Goal: Check status: Check status

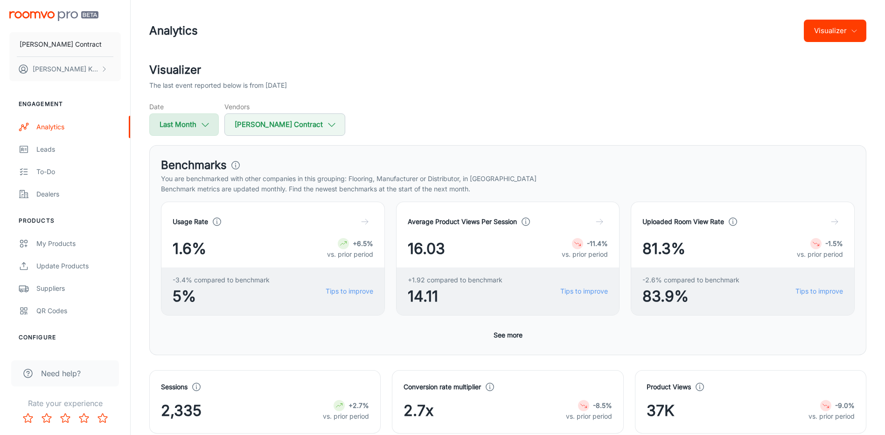
click at [209, 130] on button "Last Month" at bounding box center [184, 124] width 70 height 22
select select "8"
select select "2025"
select select "8"
select select "2025"
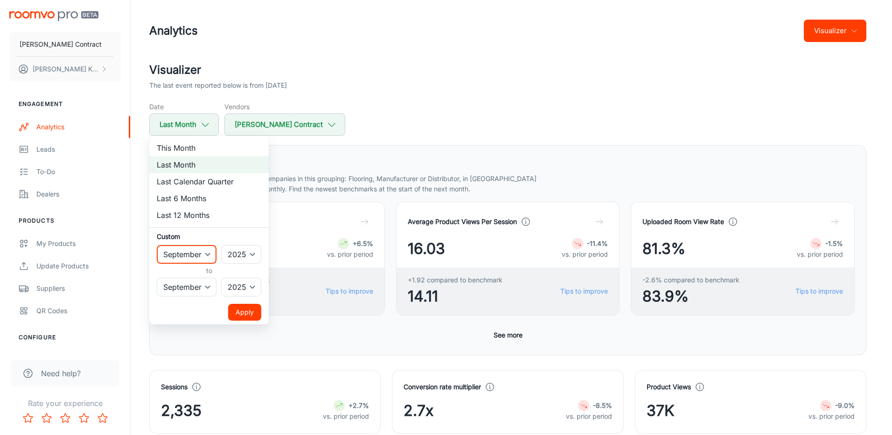
click at [204, 250] on select "January February March April May June July August September October November De…" at bounding box center [187, 254] width 60 height 19
select select "4"
click at [157, 245] on select "January February March April May June July August September October November De…" at bounding box center [187, 254] width 60 height 19
click at [189, 290] on select "January February March April May June July August September October November De…" at bounding box center [187, 287] width 60 height 19
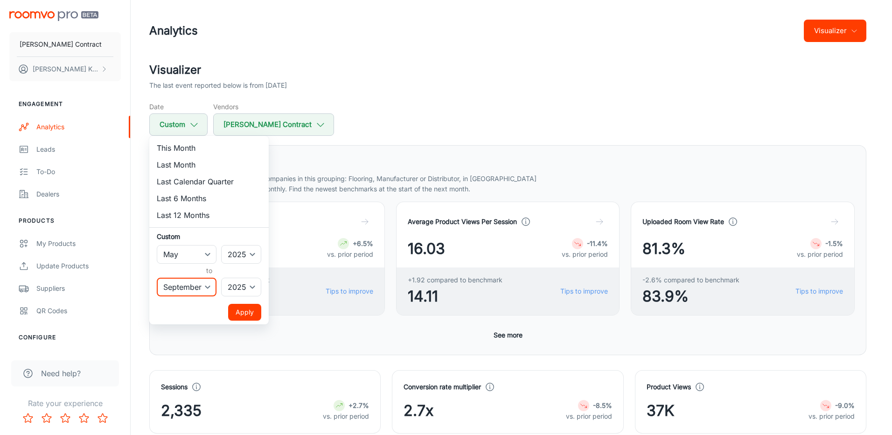
select select "4"
click at [157, 278] on select "January February March April May June July August September October November De…" at bounding box center [187, 287] width 60 height 19
click at [243, 316] on button "Apply" at bounding box center [244, 312] width 33 height 17
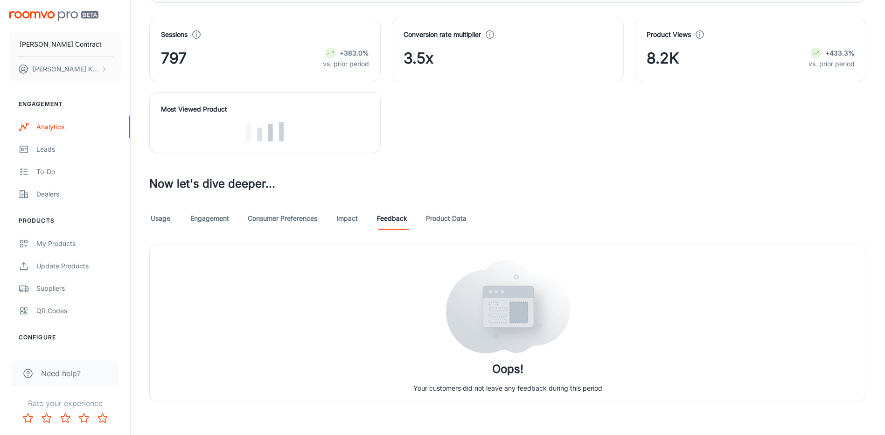
scroll to position [356, 0]
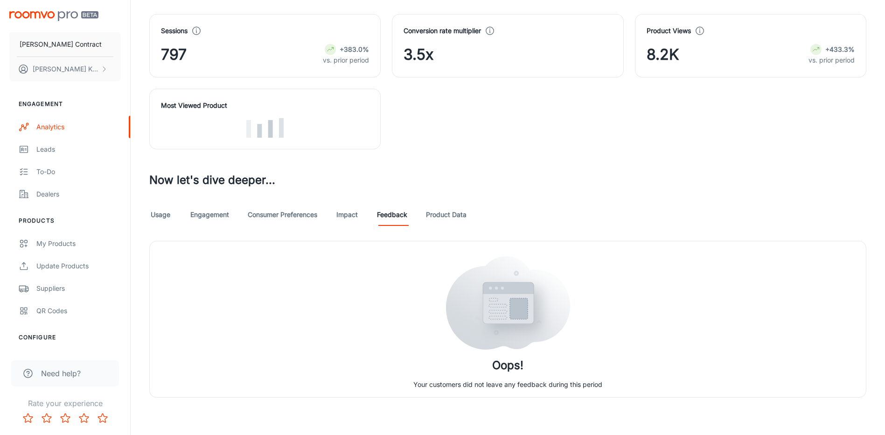
click at [457, 215] on link "Product Data" at bounding box center [446, 214] width 41 height 22
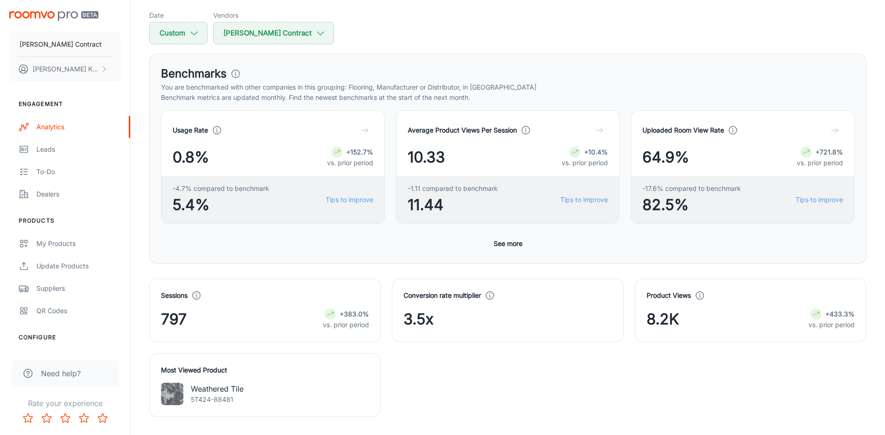
scroll to position [373, 0]
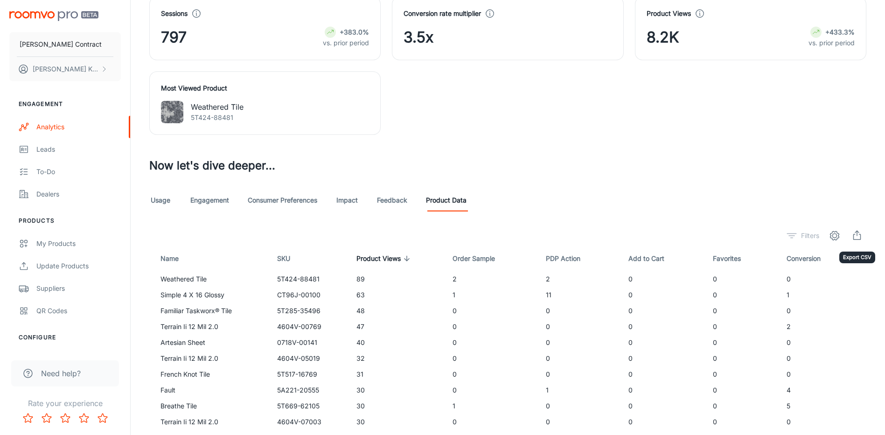
click at [855, 238] on icon "export" at bounding box center [857, 235] width 11 height 11
